Goal: Task Accomplishment & Management: Use online tool/utility

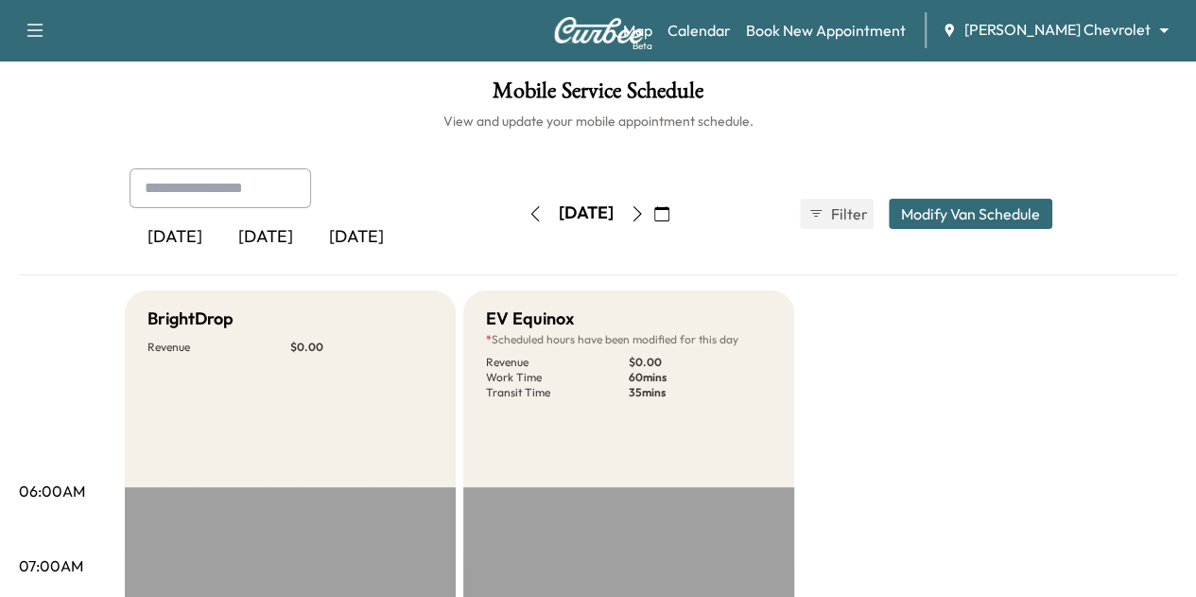
click at [1053, 39] on body "Support Log Out Map Beta Calendar Book New Appointment [PERSON_NAME] Chevrolet …" at bounding box center [598, 298] width 1196 height 597
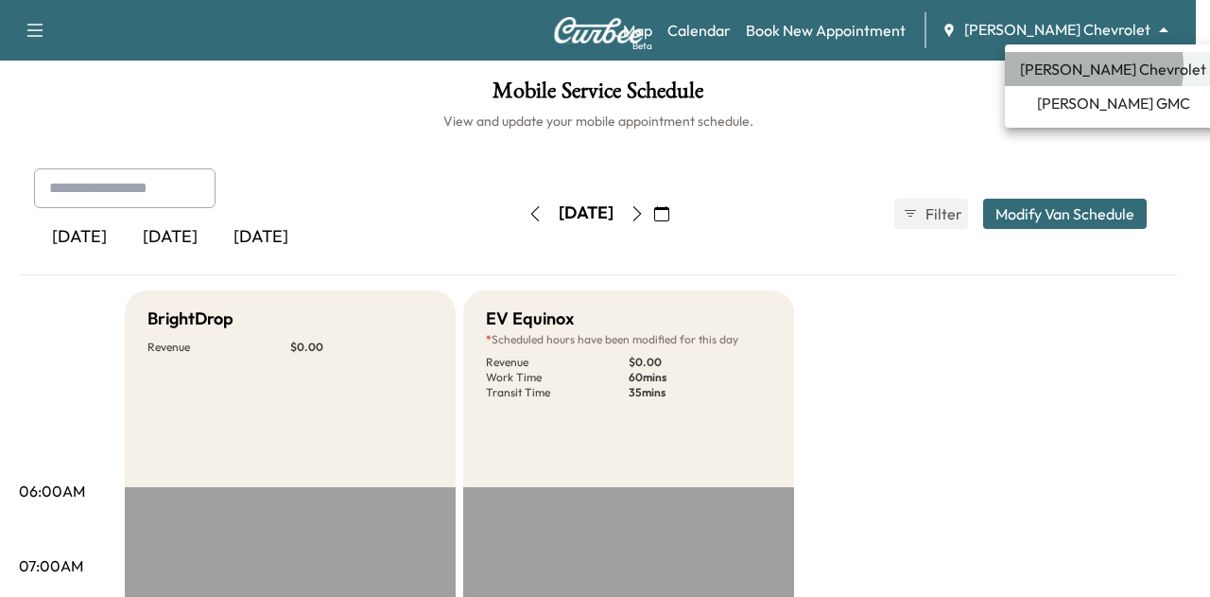
click at [1068, 67] on span "[PERSON_NAME] Chevrolet" at bounding box center [1113, 69] width 186 height 23
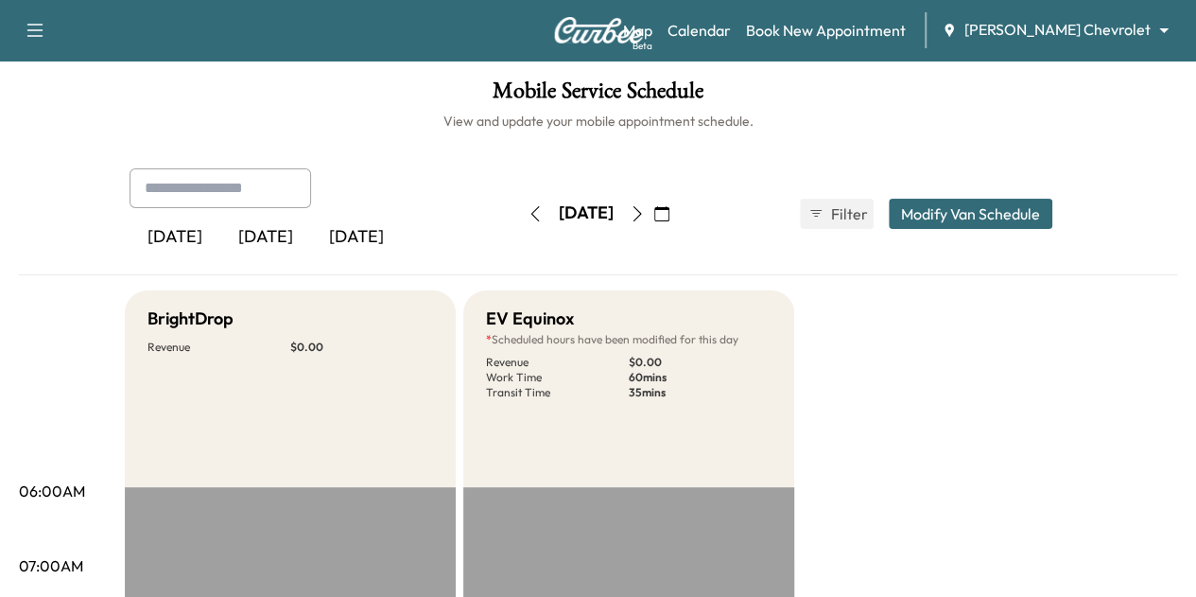
click at [528, 217] on icon "button" at bounding box center [535, 213] width 15 height 15
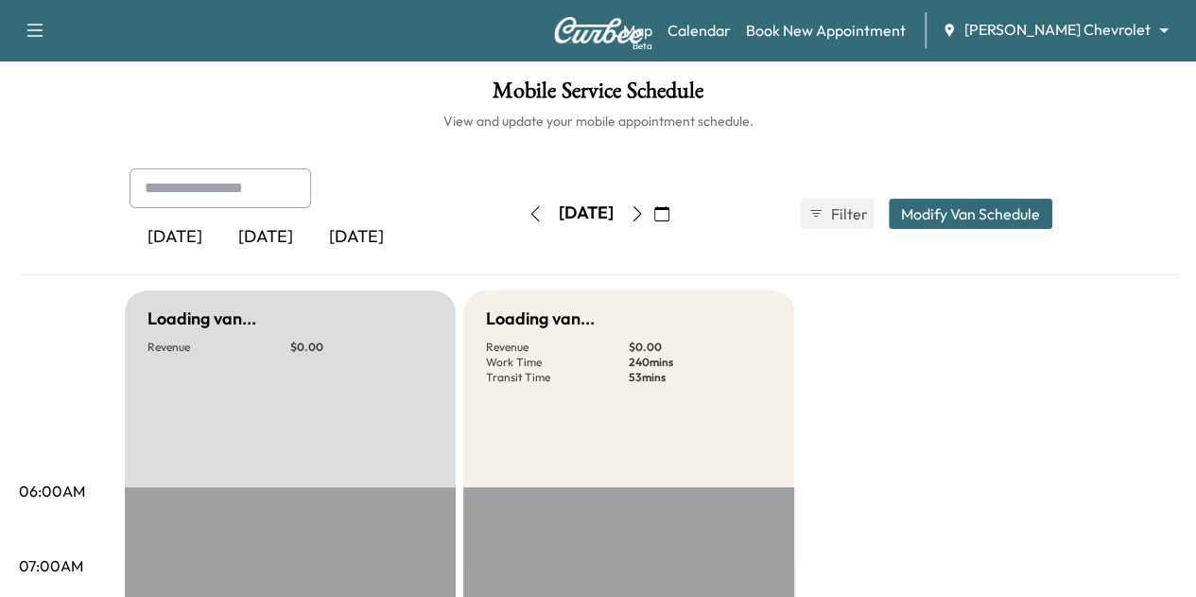
click at [519, 217] on button "button" at bounding box center [535, 214] width 32 height 30
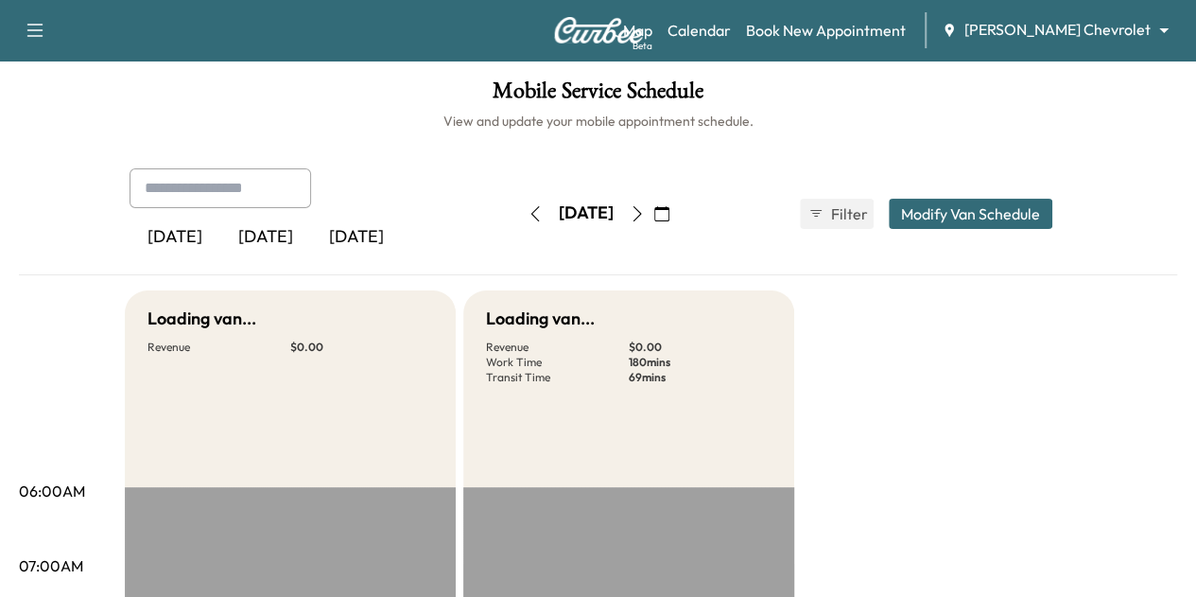
click at [519, 217] on button "button" at bounding box center [535, 214] width 32 height 30
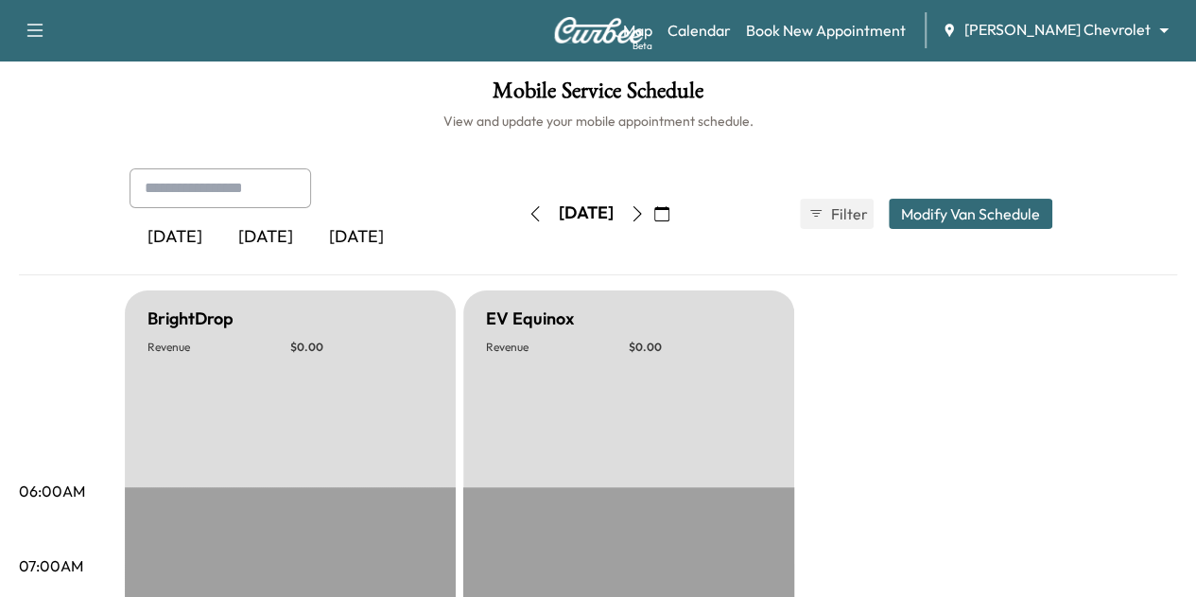
click at [528, 217] on icon "button" at bounding box center [535, 213] width 15 height 15
click at [519, 217] on button "button" at bounding box center [535, 214] width 32 height 30
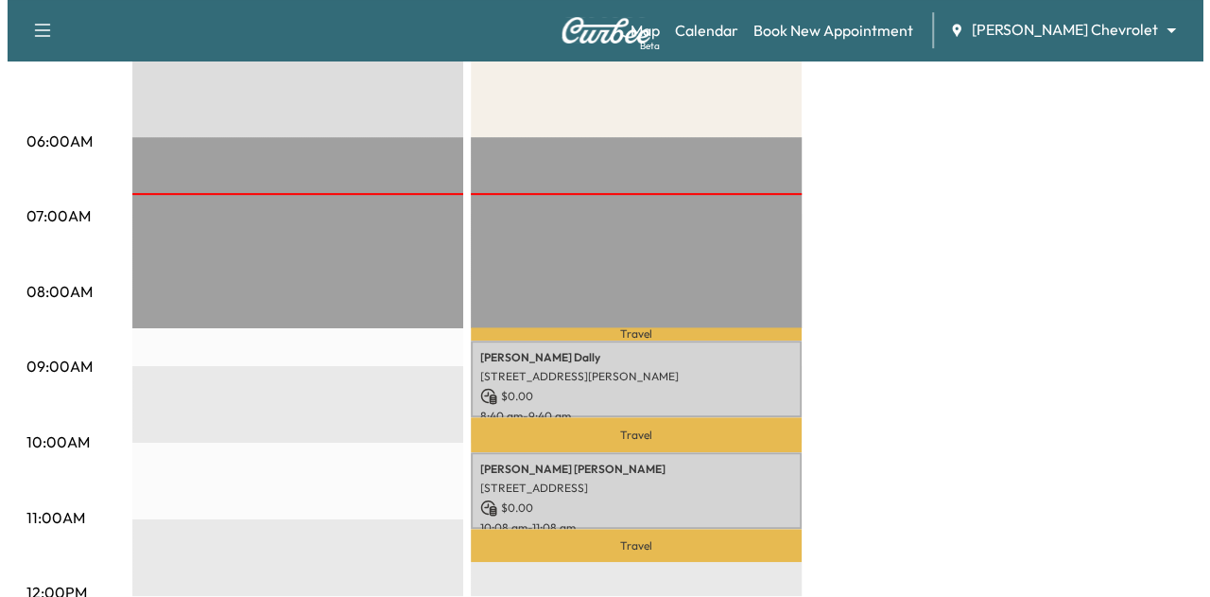
scroll to position [351, 0]
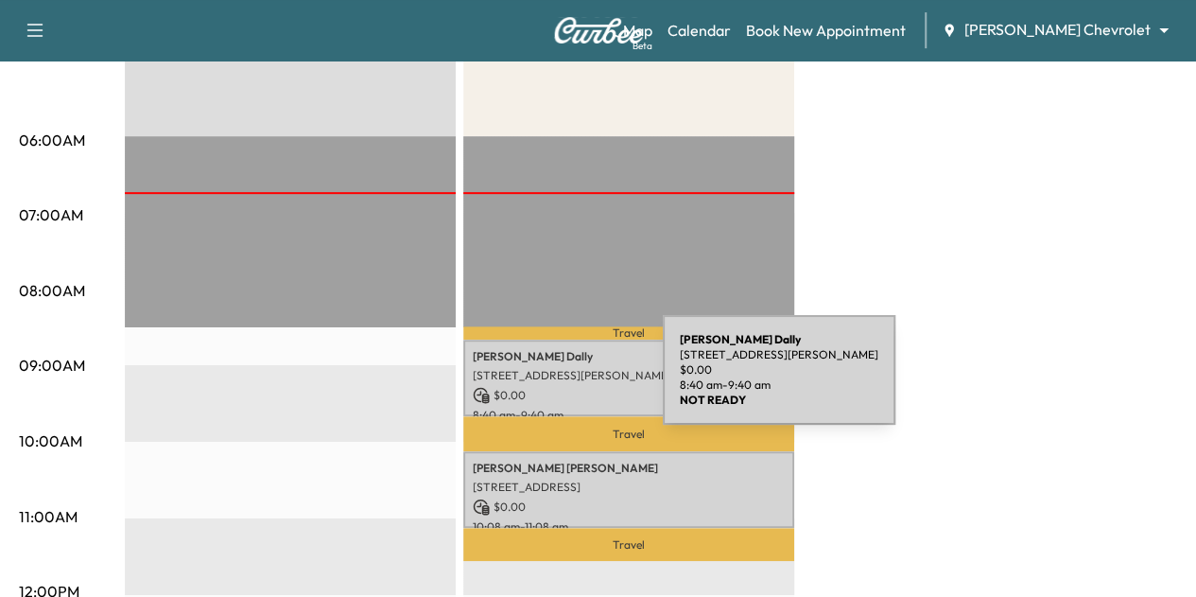
click at [521, 381] on div "[PERSON_NAME] [STREET_ADDRESS][PERSON_NAME] $ 0.00 8:40 am - 9:40 am" at bounding box center [628, 377] width 331 height 77
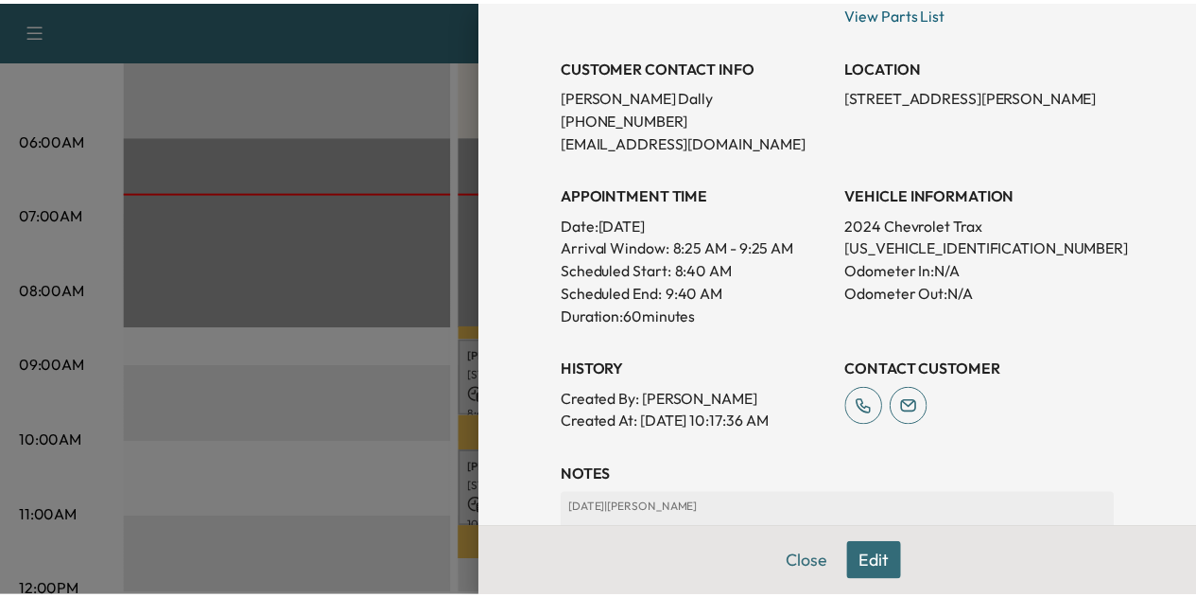
scroll to position [367, 0]
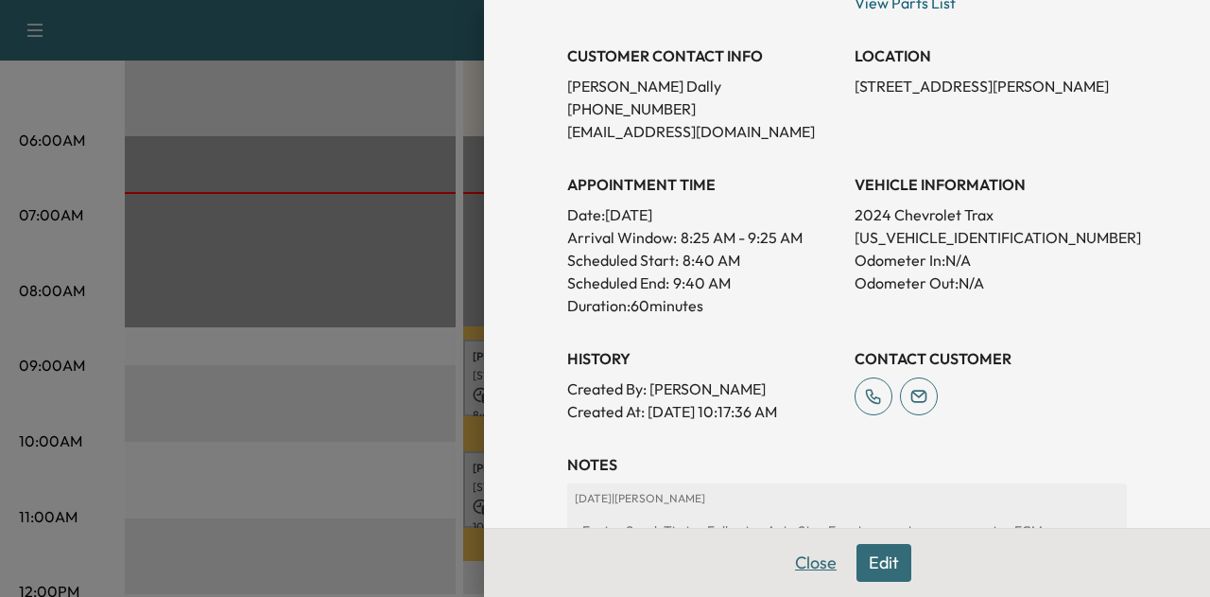
click at [788, 568] on button "Close" at bounding box center [816, 563] width 66 height 38
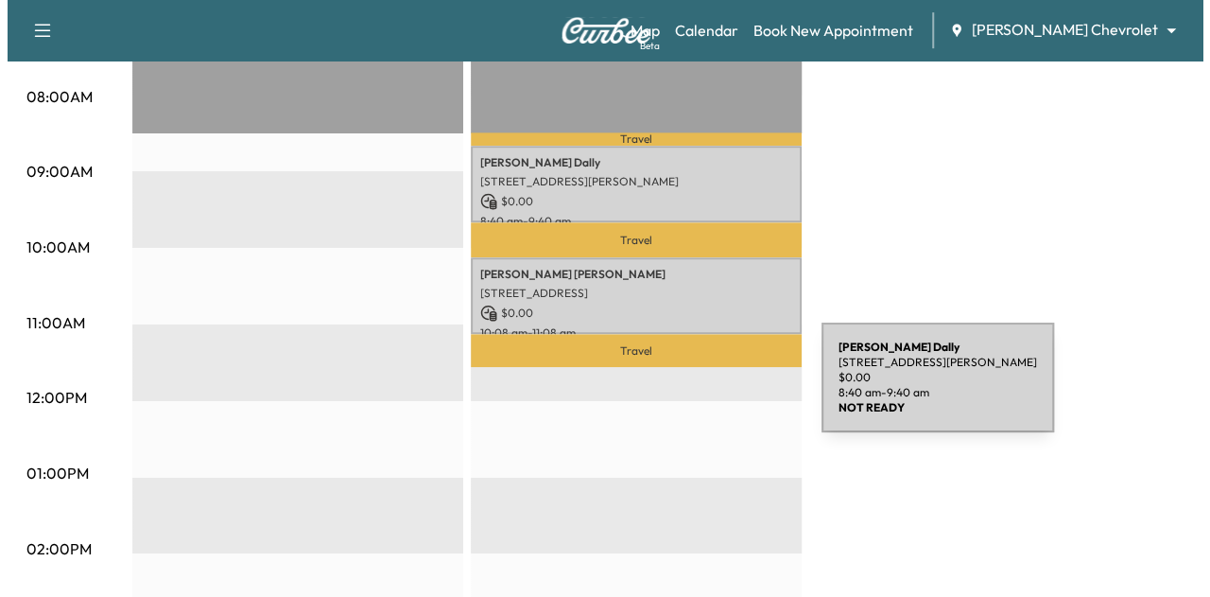
scroll to position [535, 0]
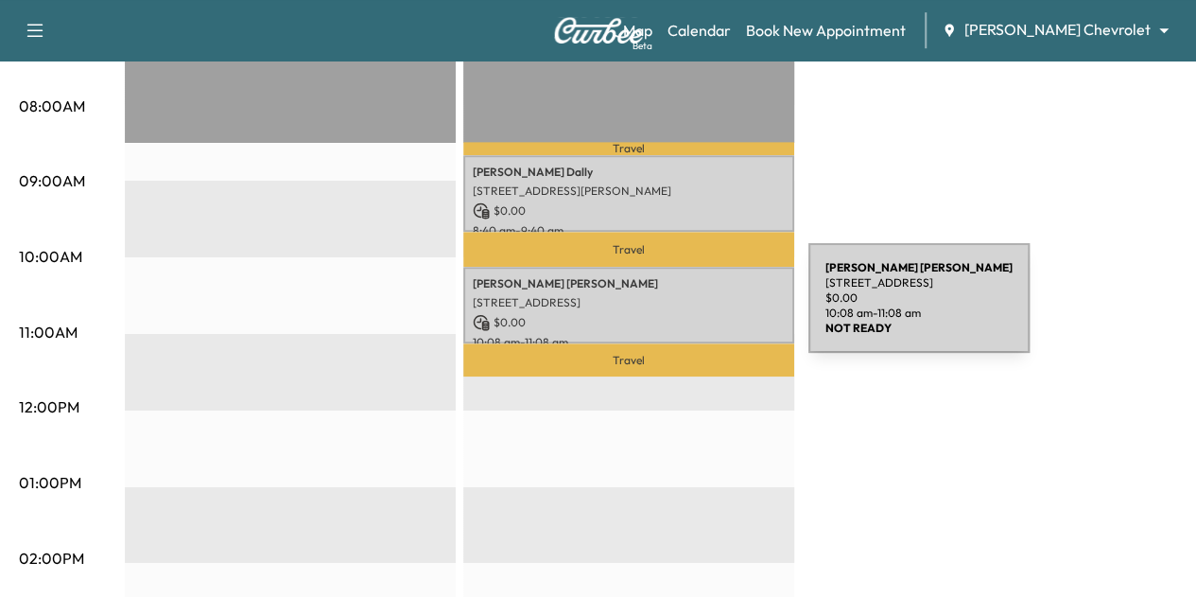
click at [667, 314] on p "$ 0.00" at bounding box center [629, 322] width 312 height 17
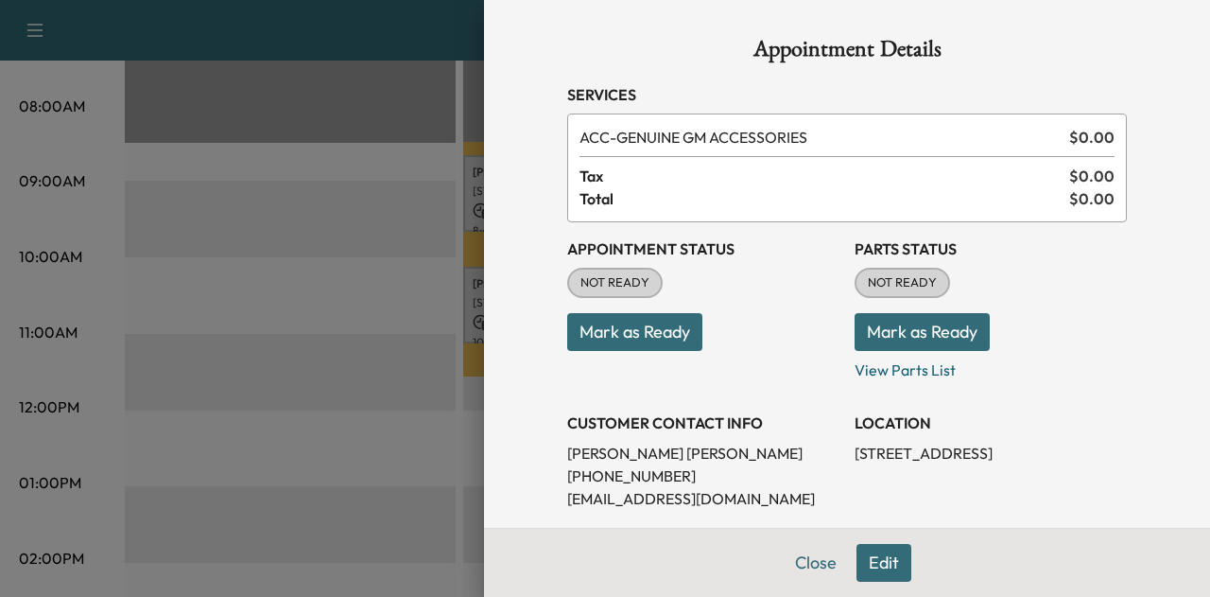
scroll to position [149, 0]
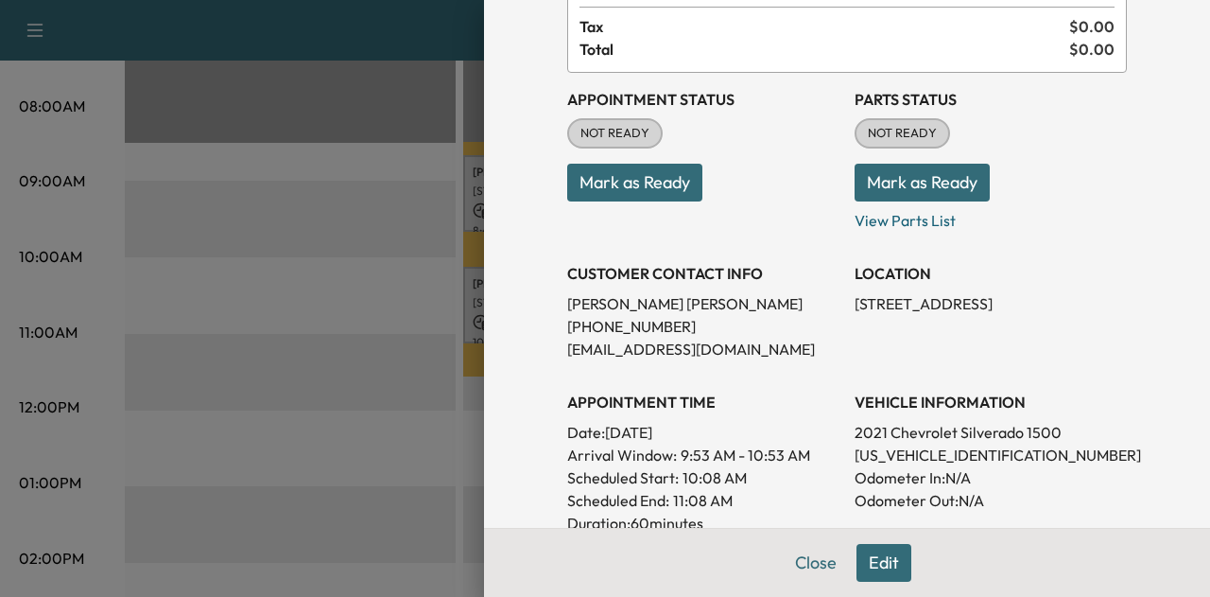
click at [929, 456] on p "[US_VEHICLE_IDENTIFICATION_NUMBER]" at bounding box center [991, 454] width 272 height 23
copy p "[US_VEHICLE_IDENTIFICATION_NUMBER]"
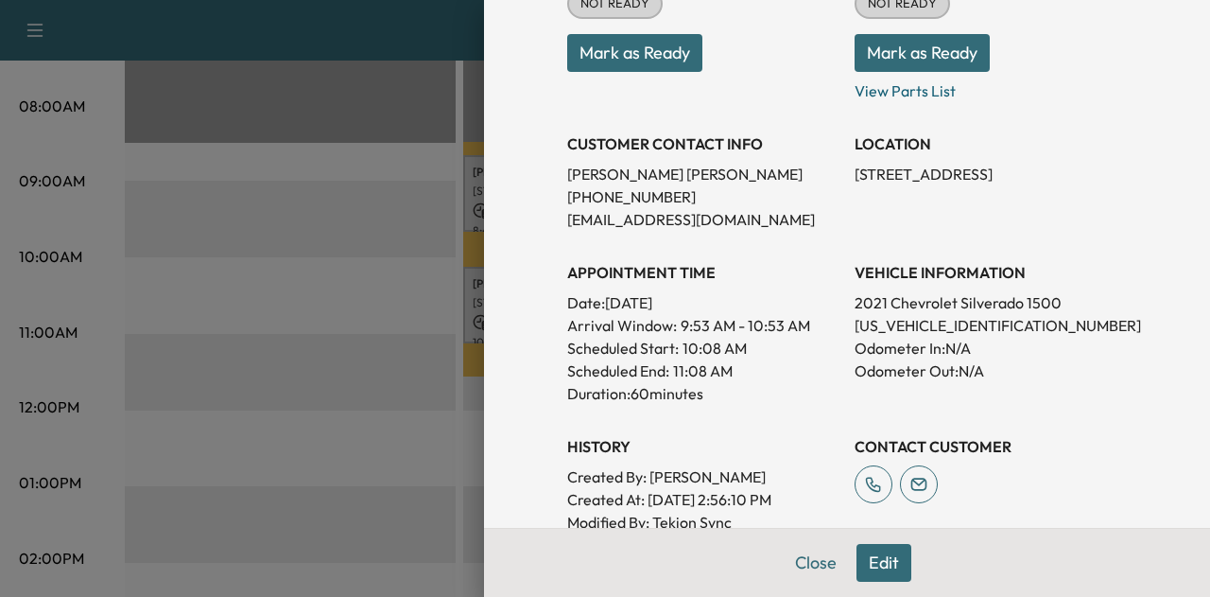
scroll to position [284, 0]
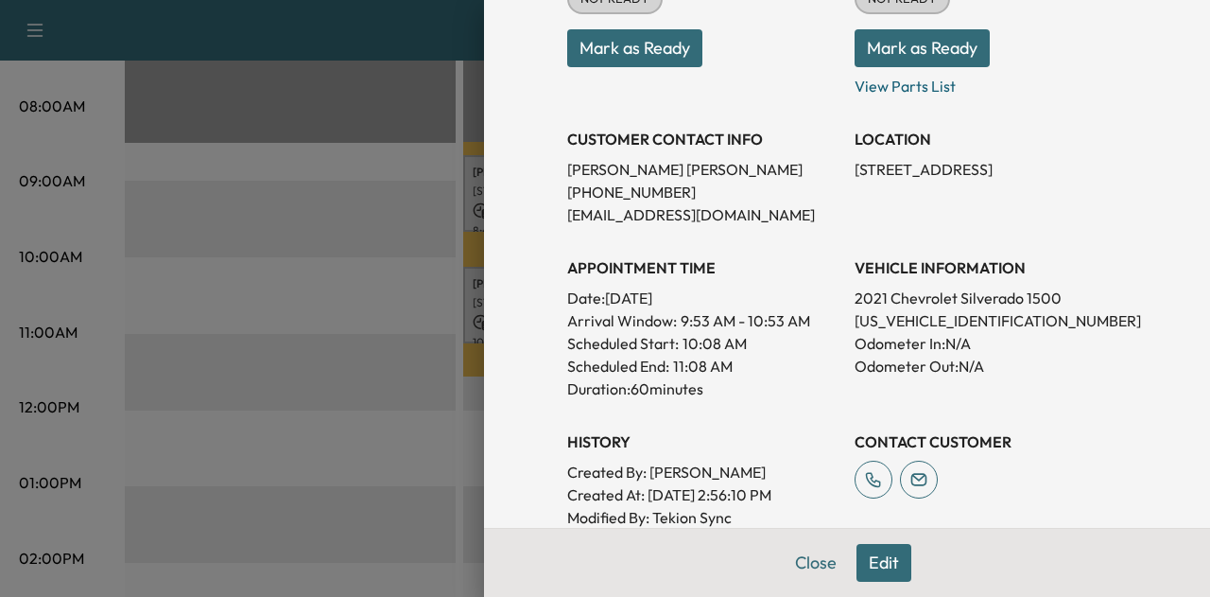
click at [894, 323] on p "[US_VEHICLE_IDENTIFICATION_NUMBER]" at bounding box center [991, 320] width 272 height 23
copy p "[US_VEHICLE_IDENTIFICATION_NUMBER]"
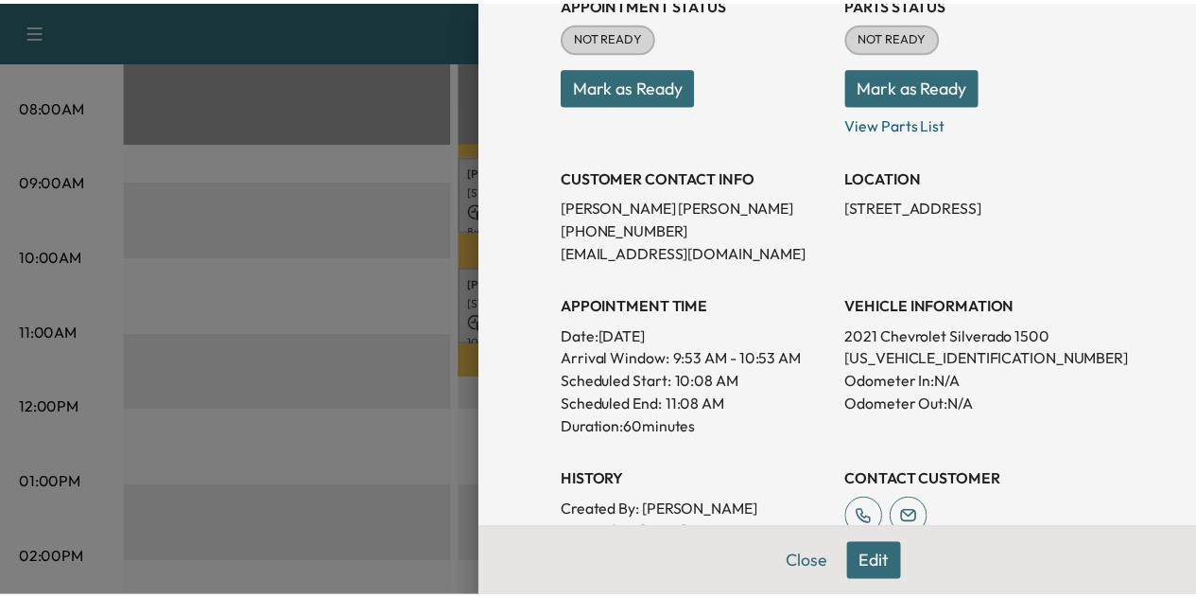
scroll to position [193, 0]
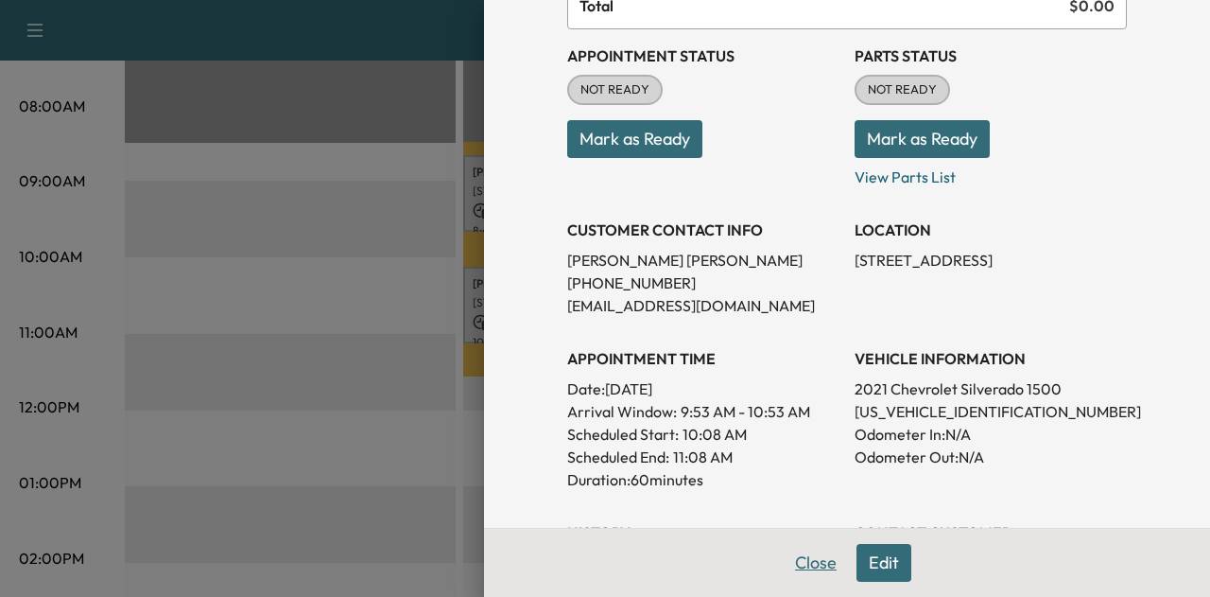
click at [783, 564] on button "Close" at bounding box center [816, 563] width 66 height 38
